Goal: Task Accomplishment & Management: Manage account settings

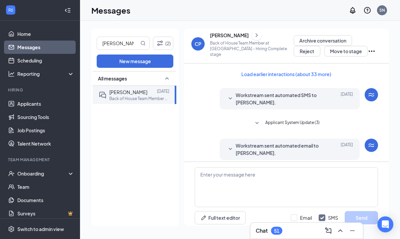
scroll to position [62, 0]
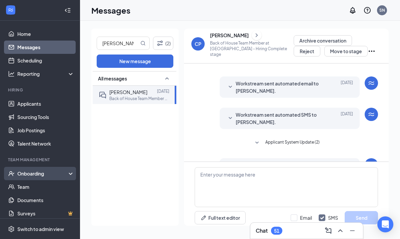
click at [34, 173] on div "Onboarding" at bounding box center [42, 174] width 51 height 7
click at [37, 195] on link "E-Verify" at bounding box center [45, 200] width 57 height 13
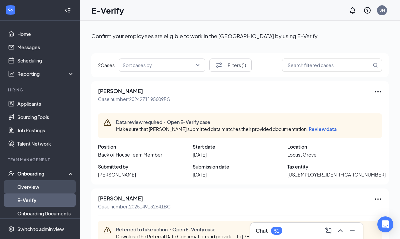
click at [37, 191] on link "Overview" at bounding box center [45, 187] width 57 height 13
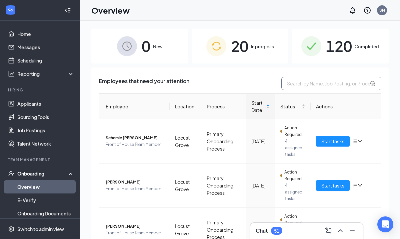
click at [297, 84] on input "text" at bounding box center [331, 83] width 100 height 13
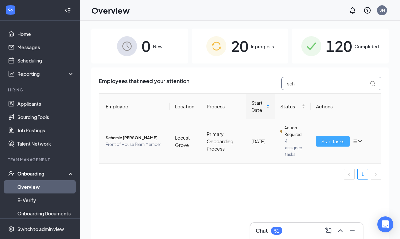
type input "sch"
click at [339, 143] on span "Start tasks" at bounding box center [332, 141] width 23 height 7
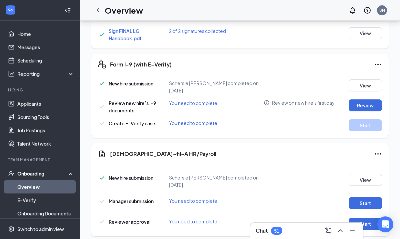
scroll to position [420, 0]
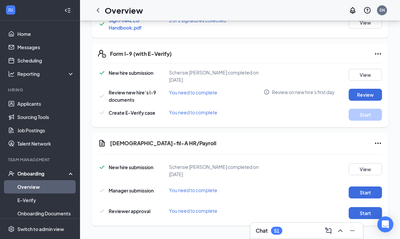
click at [32, 188] on link "Overview" at bounding box center [45, 187] width 57 height 13
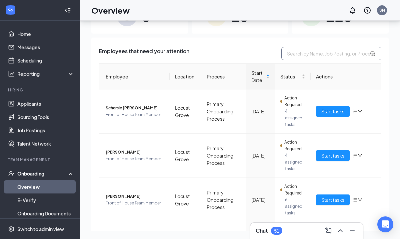
click at [319, 55] on input "text" at bounding box center [331, 53] width 100 height 13
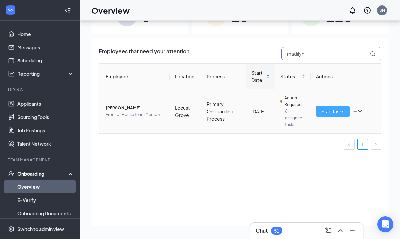
type input "madilyn"
click at [324, 110] on span "Start tasks" at bounding box center [332, 111] width 23 height 7
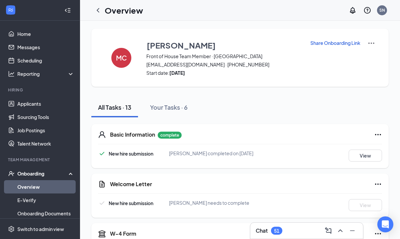
click at [328, 42] on p "Share Onboarding Link" at bounding box center [335, 43] width 50 height 7
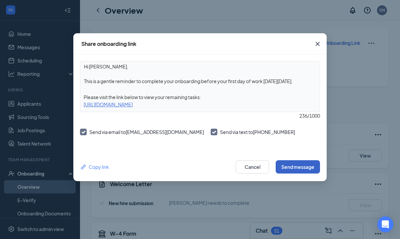
click at [289, 166] on button "Send message" at bounding box center [297, 167] width 44 height 13
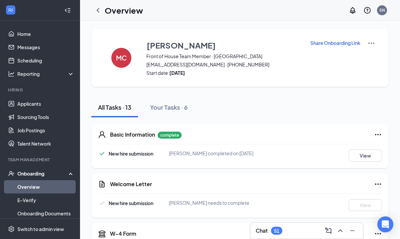
click at [21, 188] on link "Overview" at bounding box center [45, 187] width 57 height 13
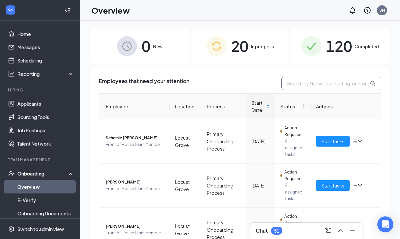
click at [314, 85] on input "text" at bounding box center [331, 83] width 100 height 13
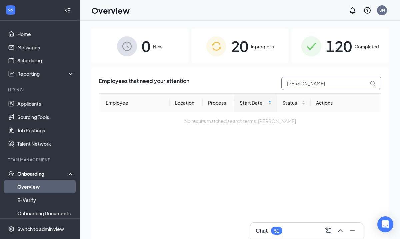
type input "[PERSON_NAME]"
click at [326, 46] on span "120" at bounding box center [339, 46] width 26 height 23
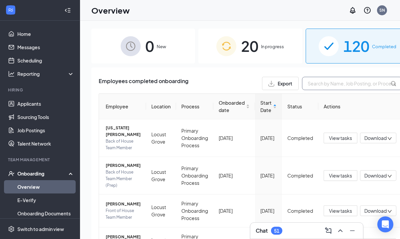
click at [303, 85] on input "text" at bounding box center [352, 83] width 100 height 13
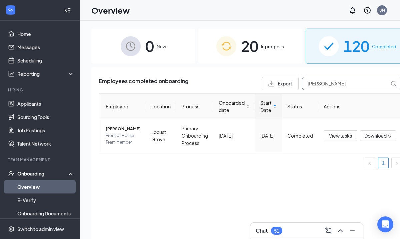
type input "[PERSON_NAME]"
click at [257, 60] on div "20 In progress" at bounding box center [250, 46] width 104 height 35
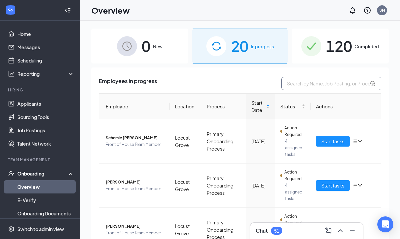
click at [303, 87] on input "text" at bounding box center [331, 83] width 100 height 13
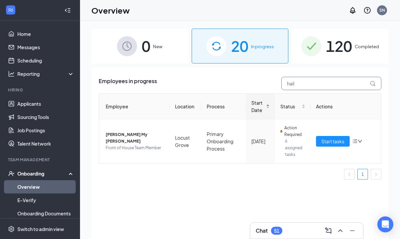
type input "hail"
click at [253, 41] on div "20 In progress" at bounding box center [239, 46] width 97 height 35
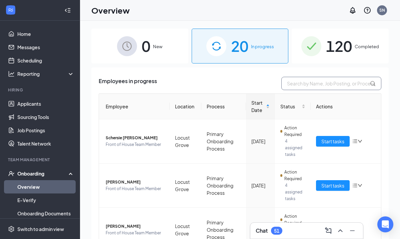
click at [320, 86] on input "text" at bounding box center [331, 83] width 100 height 13
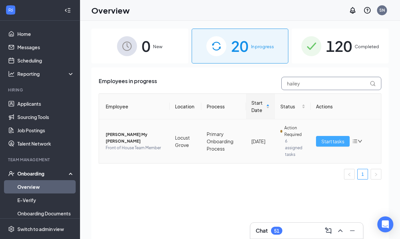
type input "hailey"
click at [327, 141] on span "Start tasks" at bounding box center [332, 141] width 23 height 7
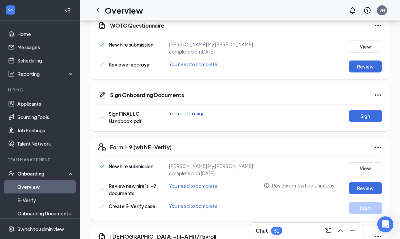
scroll to position [322, 0]
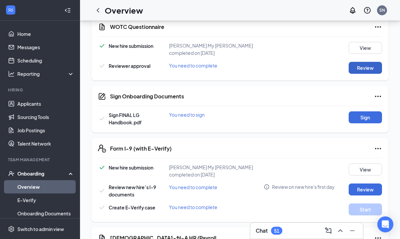
click at [378, 69] on button "Review" at bounding box center [364, 68] width 33 height 12
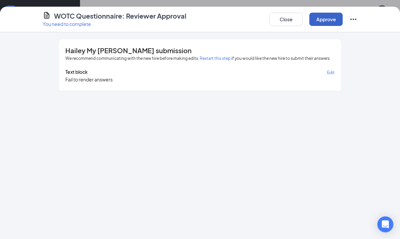
click at [330, 20] on button "Approve" at bounding box center [325, 19] width 33 height 13
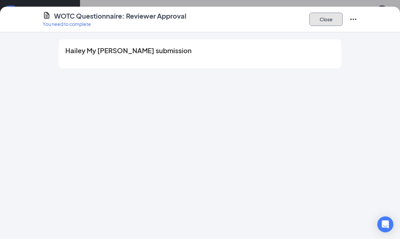
click at [326, 18] on button "Close" at bounding box center [325, 19] width 33 height 13
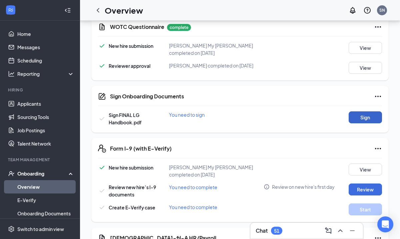
click at [361, 119] on button "Sign" at bounding box center [364, 118] width 33 height 12
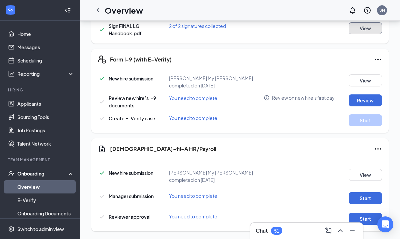
scroll to position [420, 0]
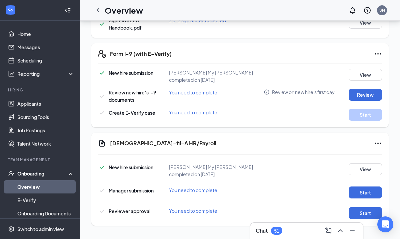
click at [30, 186] on link "Overview" at bounding box center [45, 187] width 57 height 13
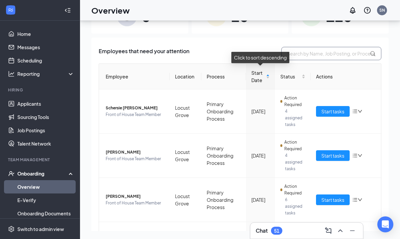
click at [295, 54] on input "text" at bounding box center [331, 53] width 100 height 13
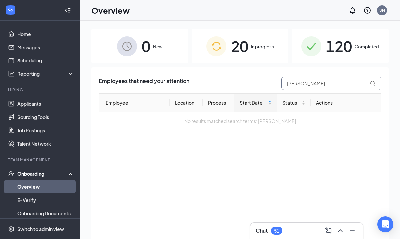
type input "[PERSON_NAME]"
click at [367, 43] on div "120 Completed" at bounding box center [339, 46] width 97 height 35
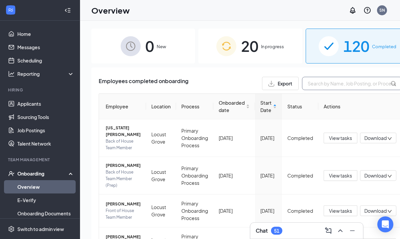
click at [320, 83] on input "text" at bounding box center [352, 83] width 100 height 13
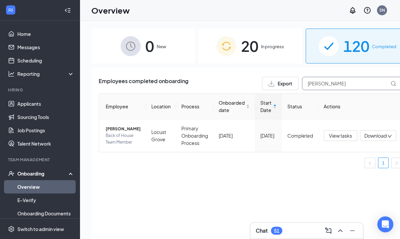
type input "[PERSON_NAME]"
drag, startPoint x: 314, startPoint y: 83, endPoint x: 277, endPoint y: 82, distance: 37.6
click at [277, 82] on div "Export [PERSON_NAME]" at bounding box center [332, 83] width 140 height 13
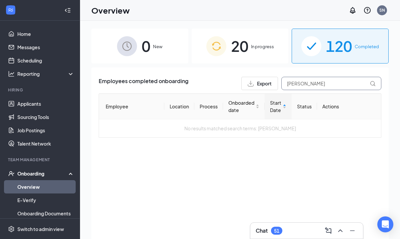
type input "[PERSON_NAME]"
click at [249, 44] on div "20 In progress" at bounding box center [239, 46] width 97 height 35
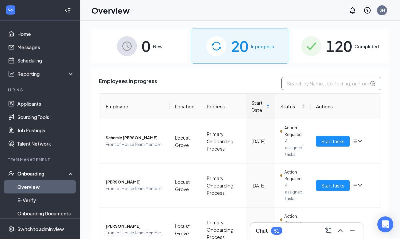
click at [333, 88] on input "text" at bounding box center [331, 83] width 100 height 13
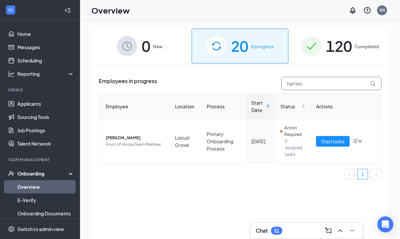
type input "[PERSON_NAME]"
click at [327, 143] on span "Start tasks" at bounding box center [332, 141] width 23 height 7
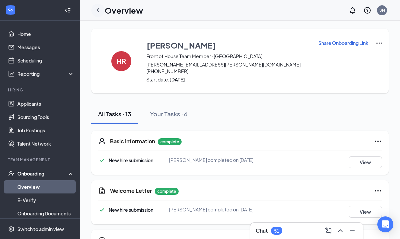
click at [98, 10] on icon "ChevronLeft" at bounding box center [98, 10] width 8 height 8
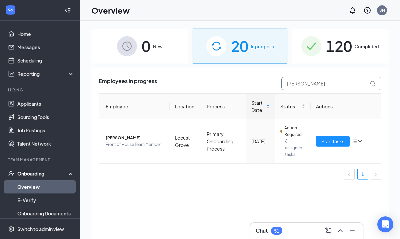
drag, startPoint x: 308, startPoint y: 86, endPoint x: 249, endPoint y: 79, distance: 59.0
click at [249, 79] on div "Employees in progress [PERSON_NAME]" at bounding box center [240, 83] width 282 height 13
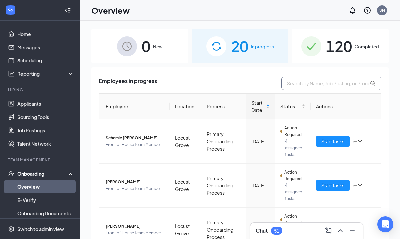
click at [311, 86] on input "text" at bounding box center [331, 83] width 100 height 13
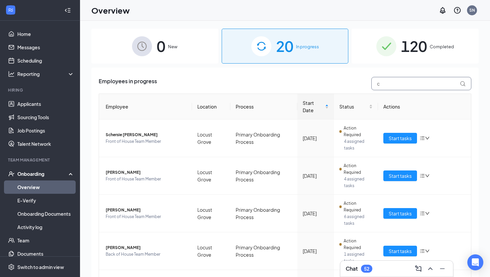
drag, startPoint x: 384, startPoint y: 84, endPoint x: 371, endPoint y: 84, distance: 13.3
click at [371, 84] on input "c" at bounding box center [421, 83] width 100 height 13
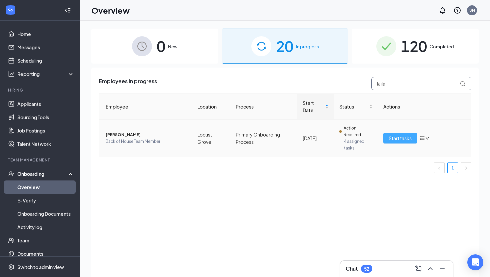
type input "laila"
click at [399, 140] on span "Start tasks" at bounding box center [399, 138] width 23 height 7
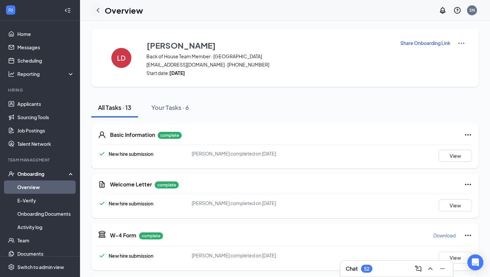
click at [99, 6] on icon "ChevronLeft" at bounding box center [98, 10] width 8 height 8
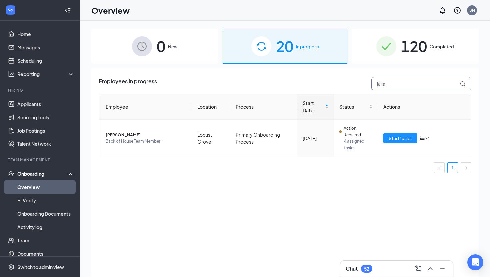
drag, startPoint x: 387, startPoint y: 84, endPoint x: 351, endPoint y: 81, distance: 36.4
click at [351, 81] on div "Employees in progress laila" at bounding box center [285, 83] width 372 height 13
type input "cor"
click at [399, 139] on span "Start tasks" at bounding box center [399, 138] width 23 height 7
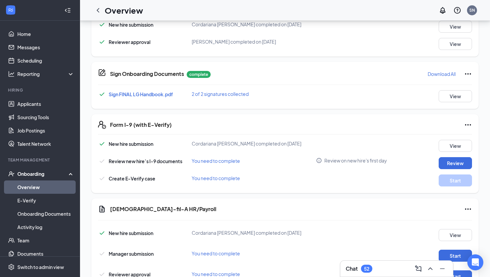
scroll to position [357, 0]
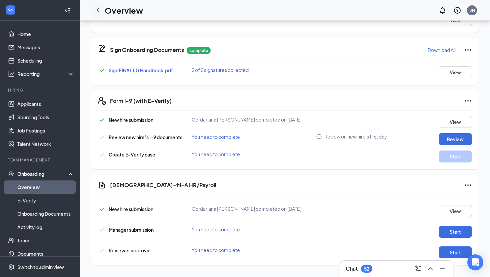
click at [94, 9] on icon "ChevronLeft" at bounding box center [98, 10] width 8 height 8
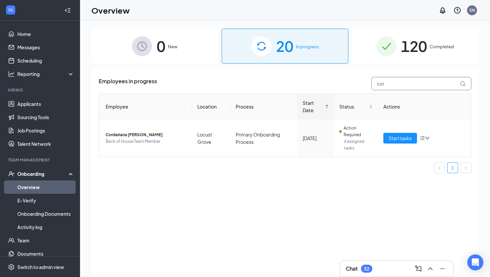
drag, startPoint x: 390, startPoint y: 86, endPoint x: 368, endPoint y: 91, distance: 22.5
click at [368, 91] on div "Employees in progress cor Employee Location Process Start Date Status Actions C…" at bounding box center [285, 128] width 372 height 102
type input "c"
type input "grant"
click at [396, 140] on span "Start tasks" at bounding box center [399, 138] width 23 height 7
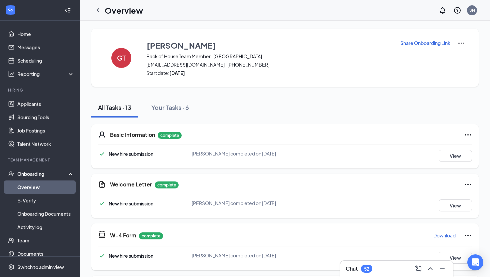
click at [29, 189] on link "Overview" at bounding box center [45, 187] width 57 height 13
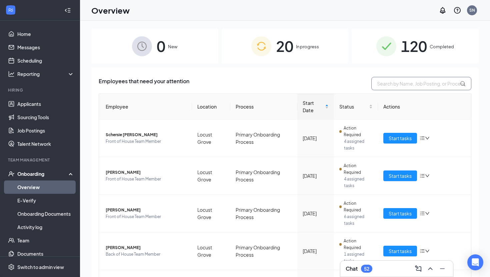
click at [384, 86] on input "text" at bounding box center [421, 83] width 100 height 13
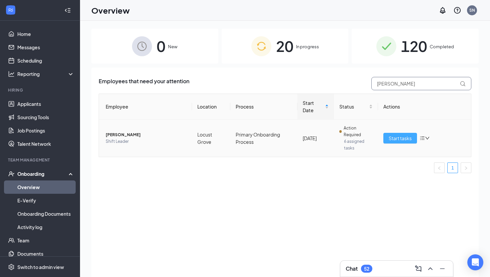
type input "[PERSON_NAME]"
click at [396, 142] on button "Start tasks" at bounding box center [400, 138] width 34 height 11
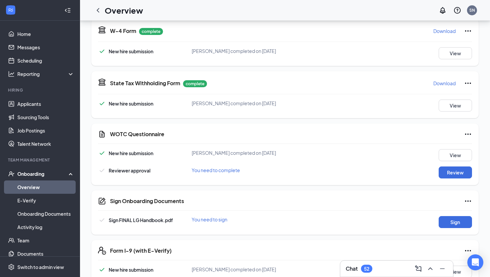
scroll to position [224, 0]
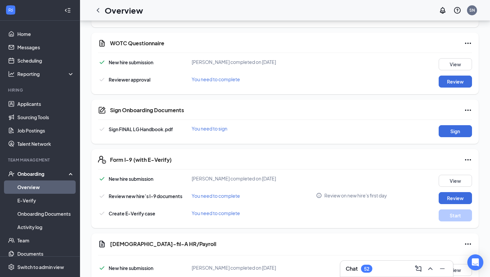
scroll to position [296, 0]
click at [447, 80] on button "Review" at bounding box center [454, 81] width 33 height 12
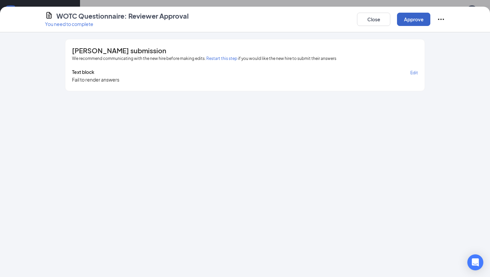
click at [421, 20] on button "Approve" at bounding box center [413, 19] width 33 height 13
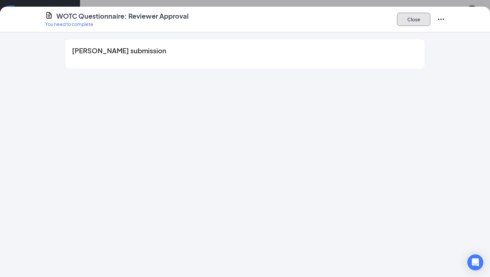
click at [409, 22] on button "Close" at bounding box center [413, 19] width 33 height 13
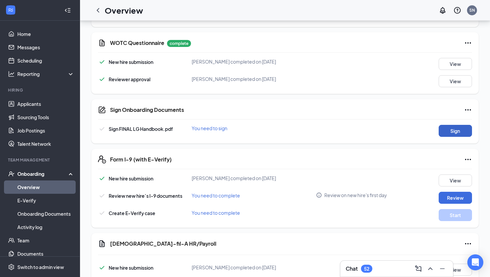
click at [443, 131] on button "Sign" at bounding box center [454, 131] width 33 height 12
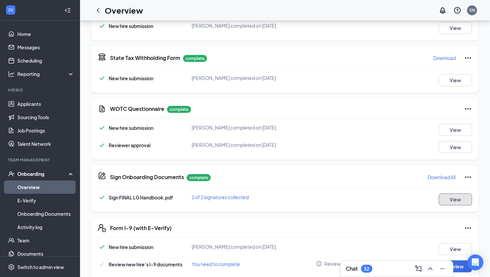
scroll to position [224, 0]
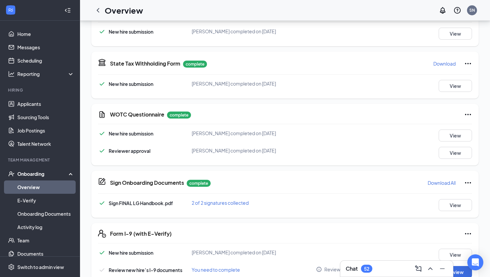
click at [27, 187] on link "Overview" at bounding box center [45, 187] width 57 height 13
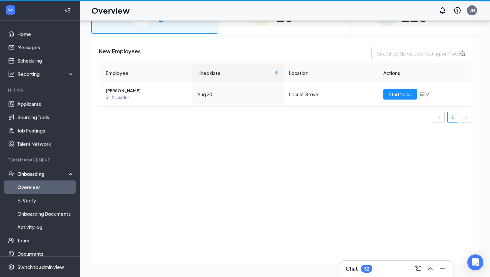
scroll to position [30, 0]
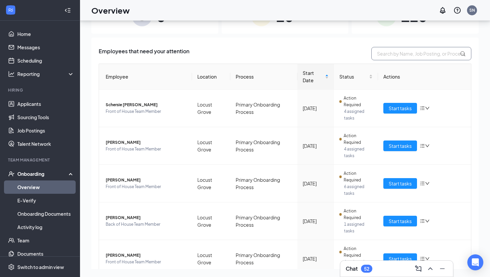
click at [406, 51] on input "text" at bounding box center [421, 53] width 100 height 13
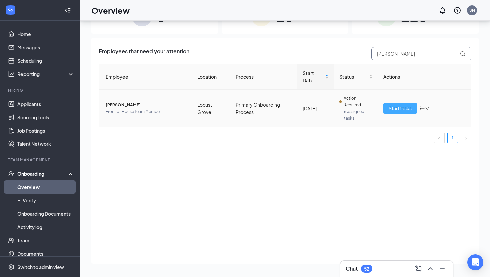
type input "emma"
click at [402, 109] on span "Start tasks" at bounding box center [399, 108] width 23 height 7
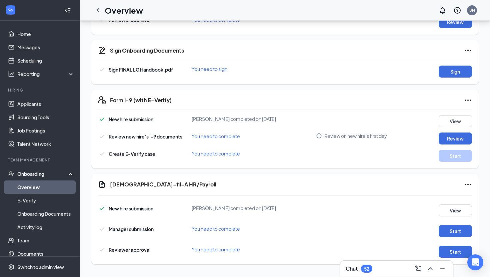
scroll to position [356, 0]
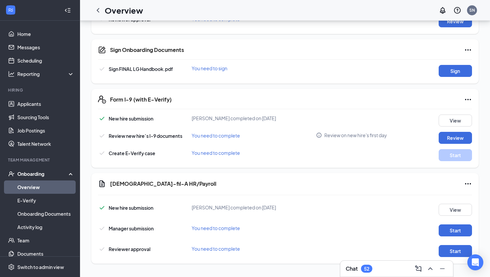
click at [35, 187] on link "Overview" at bounding box center [45, 187] width 57 height 13
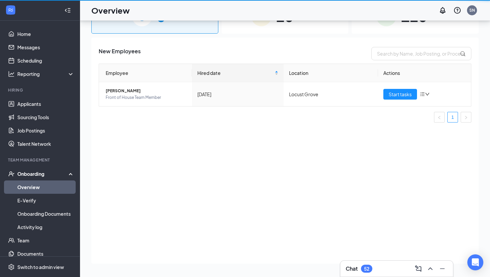
scroll to position [30, 0]
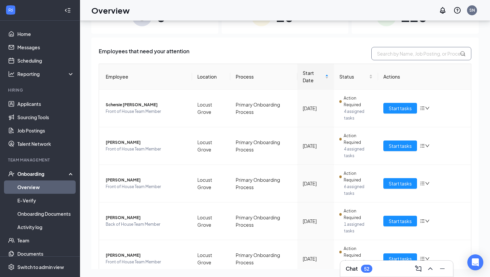
click at [392, 57] on input "text" at bounding box center [421, 53] width 100 height 13
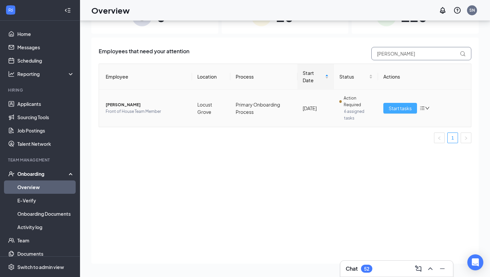
type input "ella"
click at [410, 109] on span "Start tasks" at bounding box center [399, 108] width 23 height 7
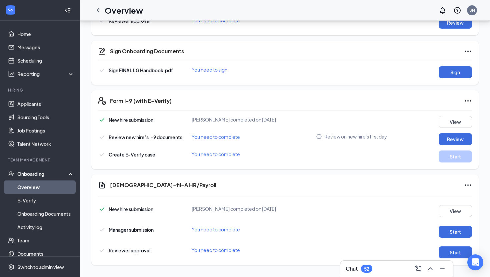
scroll to position [356, 0]
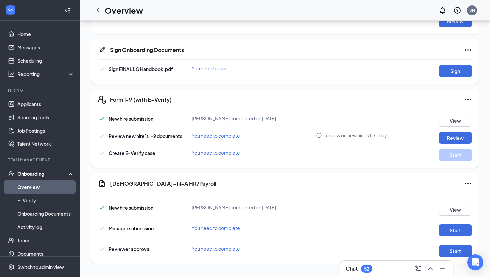
click at [30, 188] on link "Overview" at bounding box center [45, 187] width 57 height 13
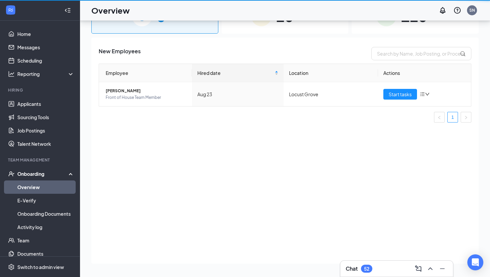
scroll to position [30, 0]
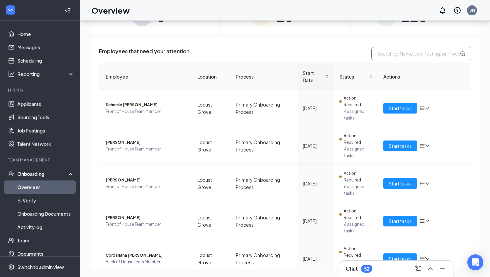
click at [390, 51] on input "text" at bounding box center [421, 53] width 100 height 13
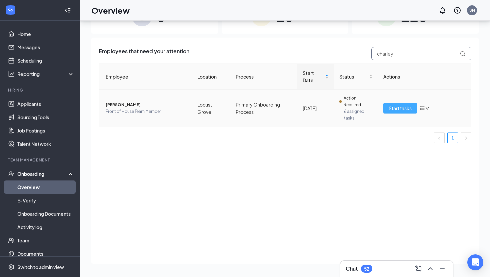
type input "charley"
click at [388, 104] on button "Start tasks" at bounding box center [400, 108] width 34 height 11
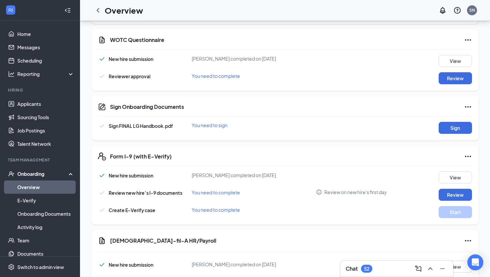
scroll to position [300, 0]
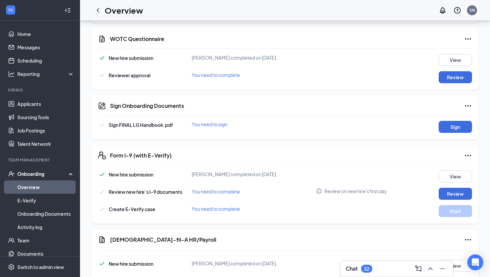
click at [31, 189] on link "Overview" at bounding box center [45, 187] width 57 height 13
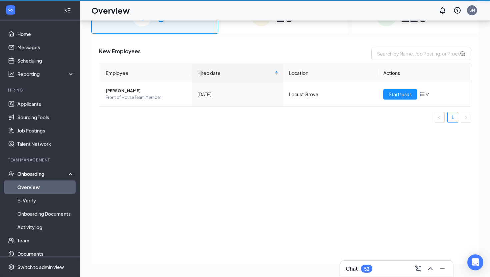
scroll to position [30, 0]
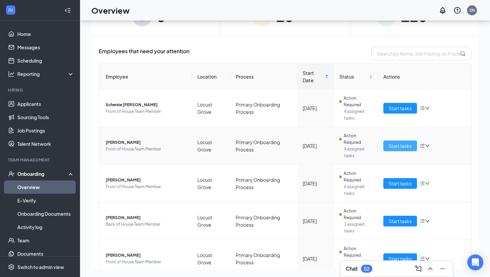
click at [397, 145] on span "Start tasks" at bounding box center [399, 145] width 23 height 7
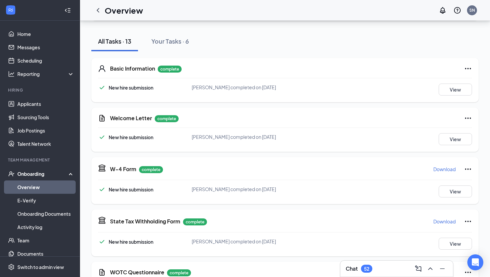
scroll to position [70, 0]
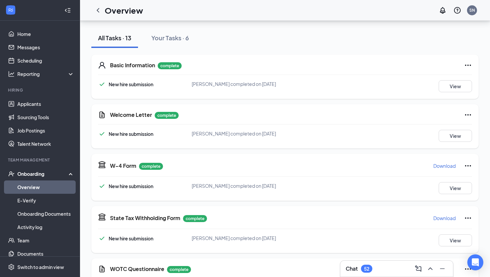
click at [35, 188] on link "Overview" at bounding box center [45, 187] width 57 height 13
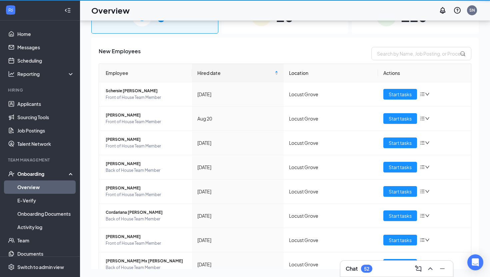
scroll to position [30, 0]
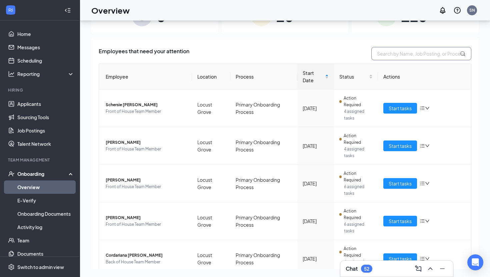
click at [378, 54] on input "text" at bounding box center [421, 53] width 100 height 13
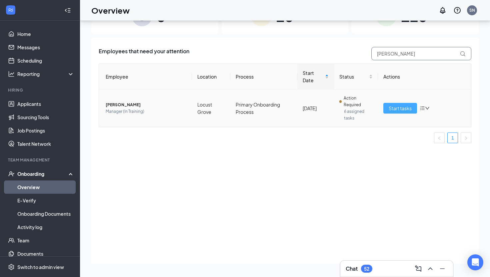
type input "matthew"
click at [396, 110] on span "Start tasks" at bounding box center [399, 108] width 23 height 7
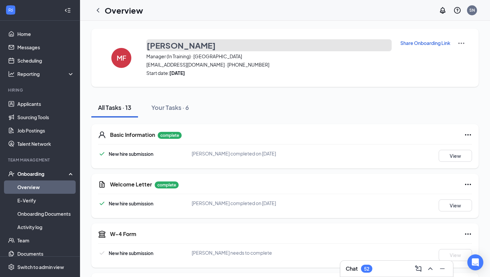
click at [181, 45] on h3 "Matthew Ford" at bounding box center [181, 45] width 69 height 11
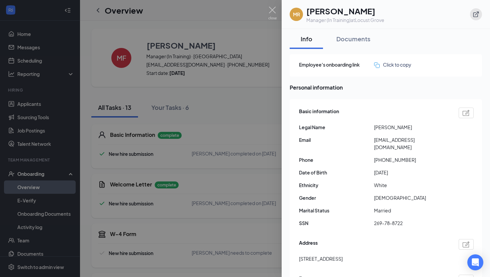
click at [477, 14] on icon "ExternalLink" at bounding box center [475, 14] width 7 height 7
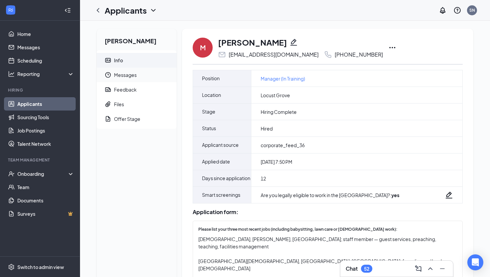
click at [132, 70] on span "Messages" at bounding box center [142, 75] width 57 height 15
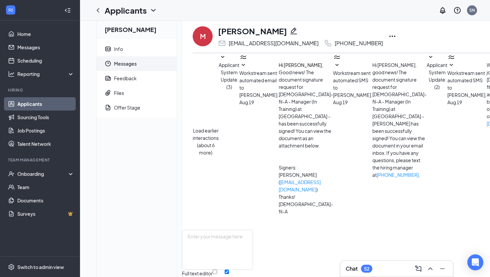
scroll to position [13, 0]
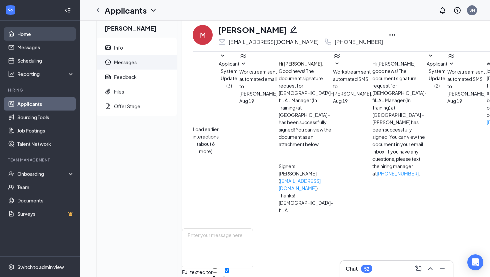
click at [40, 35] on link "Home" at bounding box center [45, 33] width 57 height 13
